Goal: Find specific page/section

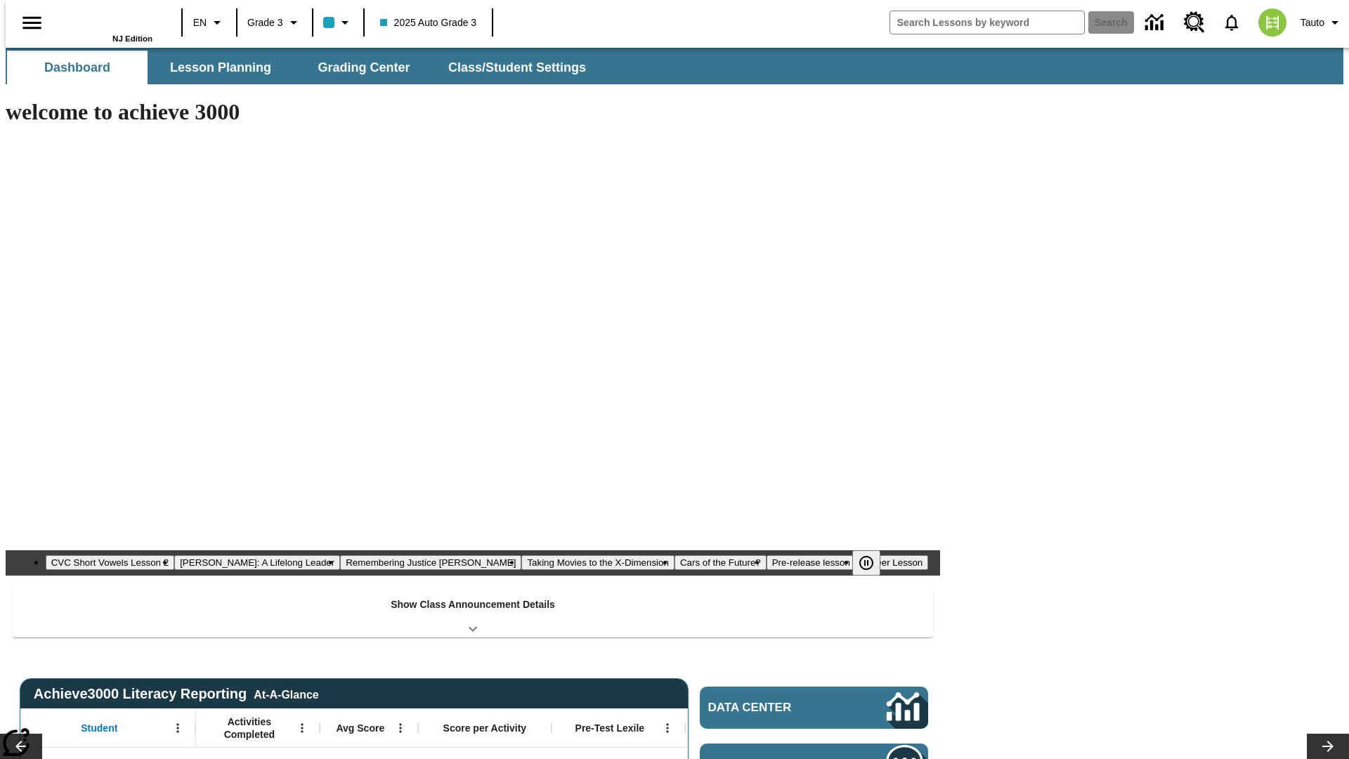
type input "-1"
click at [215, 67] on button "Lesson Planning" at bounding box center [220, 68] width 141 height 34
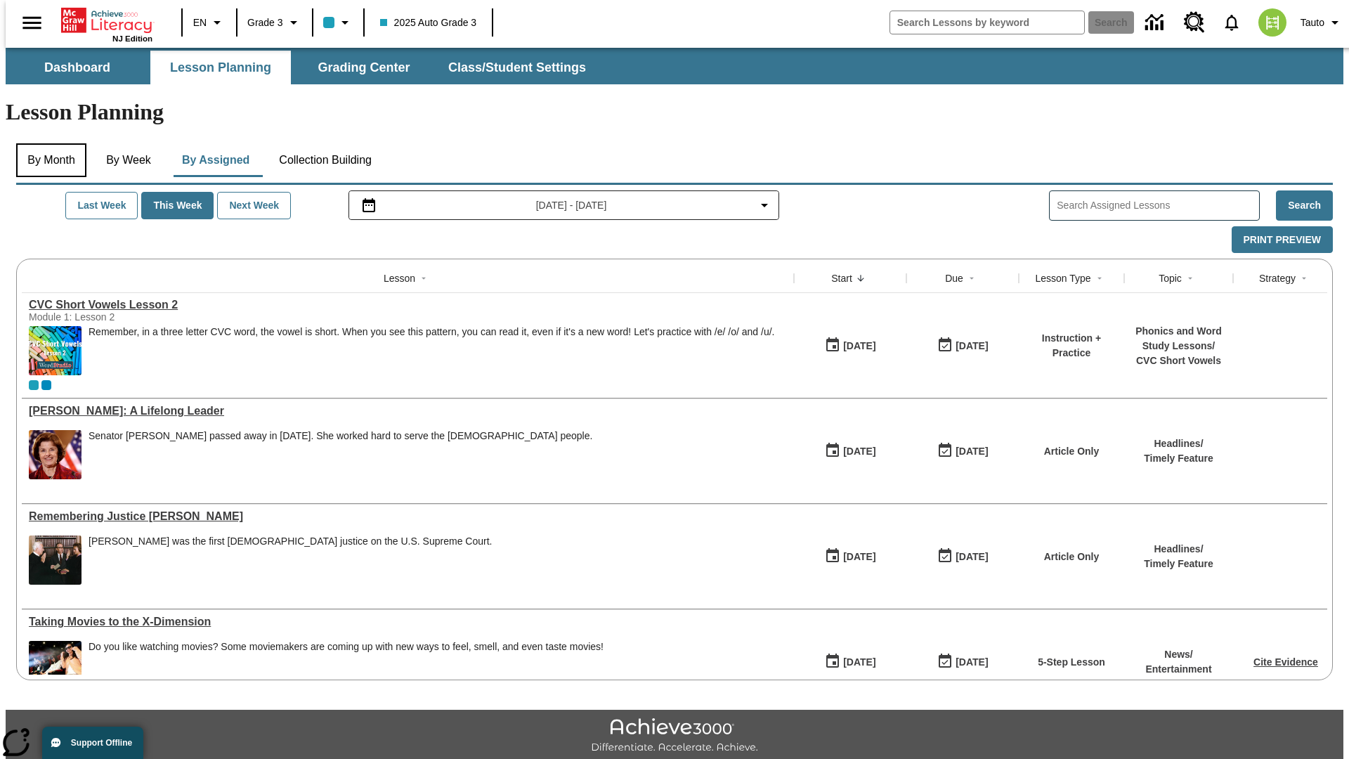
click at [47, 143] on button "By Month" at bounding box center [51, 160] width 70 height 34
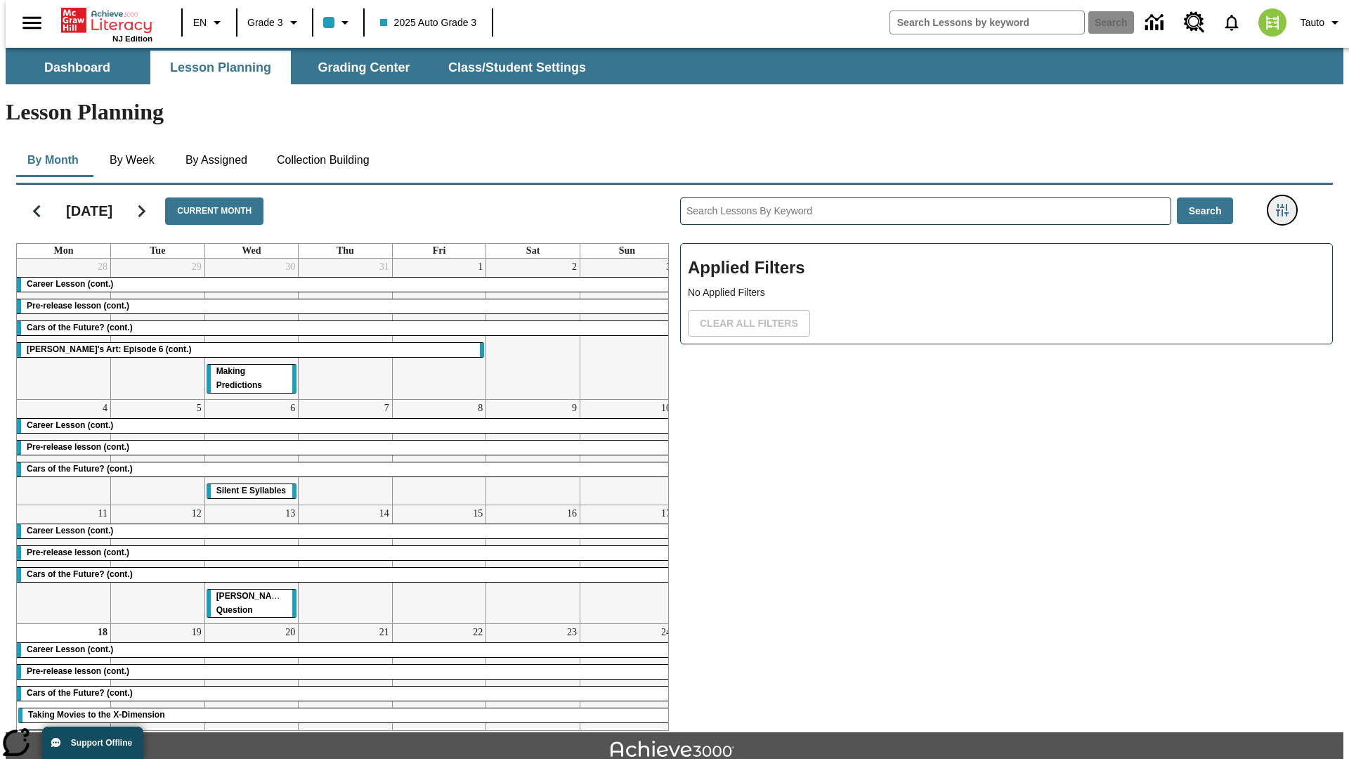
click at [1287, 204] on icon "Filters Side menu" at bounding box center [1282, 210] width 13 height 13
